Goal: Navigation & Orientation: Find specific page/section

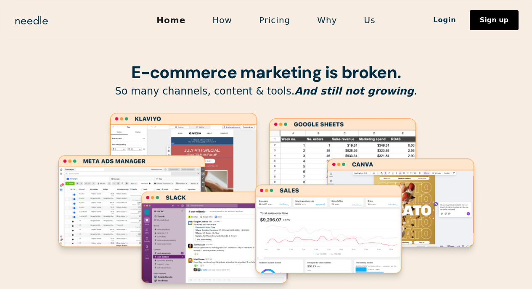
click at [365, 19] on link "Us" at bounding box center [370, 20] width 38 height 18
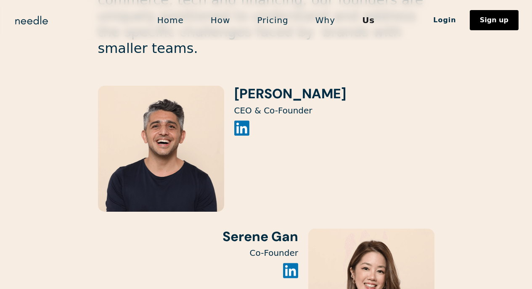
scroll to position [826, 0]
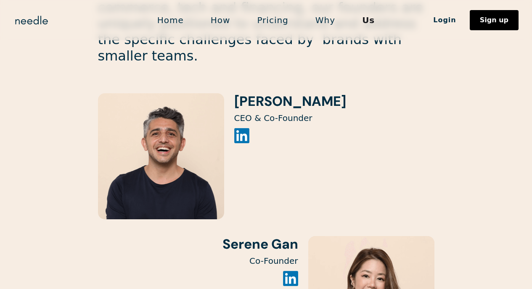
click at [239, 128] on img at bounding box center [241, 135] width 15 height 15
